Goal: Information Seeking & Learning: Learn about a topic

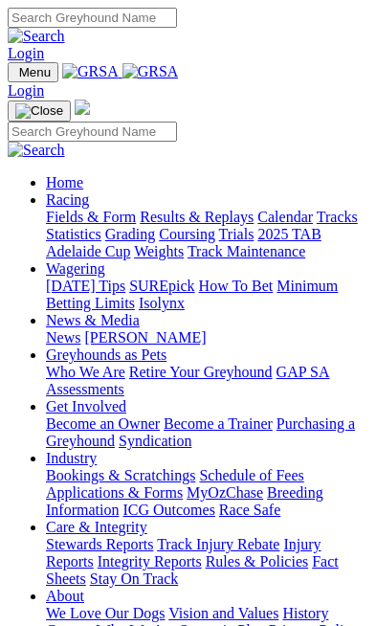
scroll to position [662, 0]
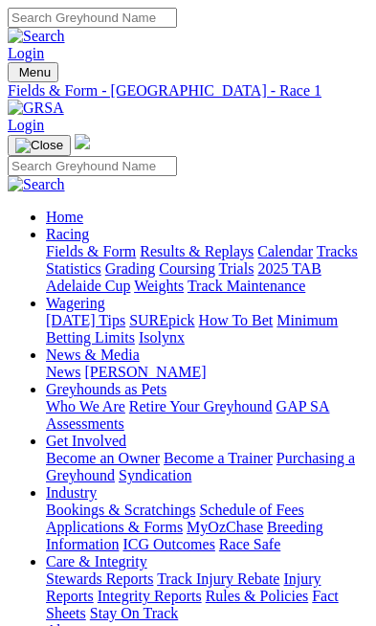
scroll to position [0, 346]
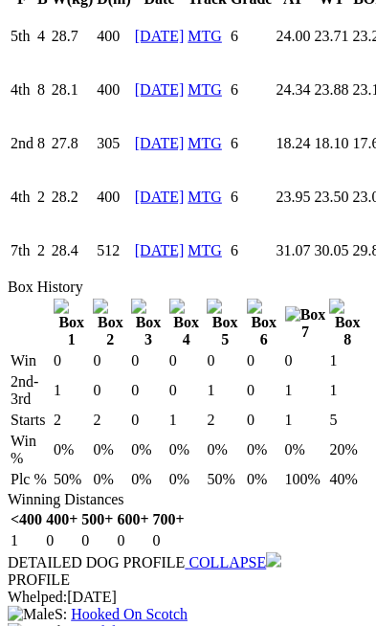
scroll to position [2103, 0]
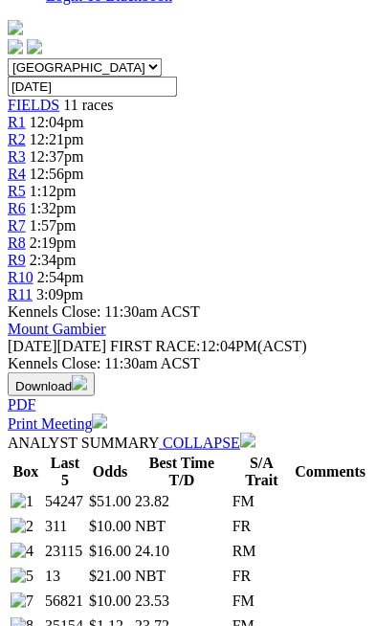
scroll to position [759, 0]
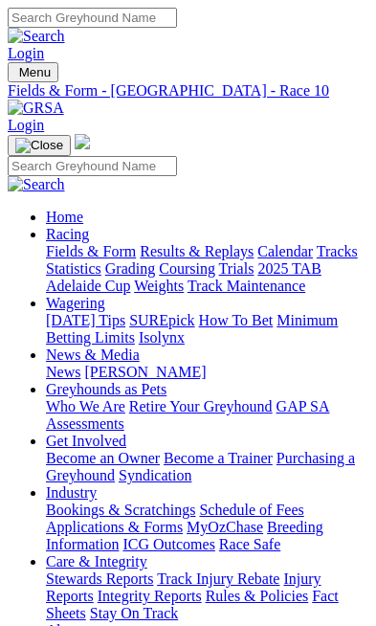
scroll to position [0, 394]
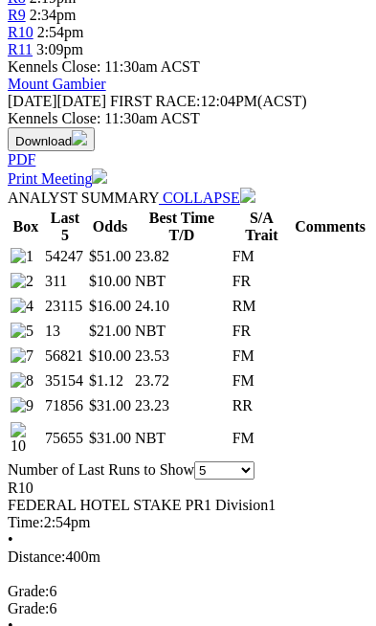
scroll to position [1054, 0]
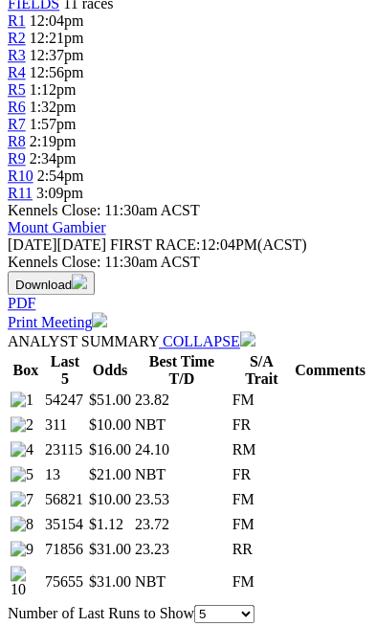
scroll to position [861, 0]
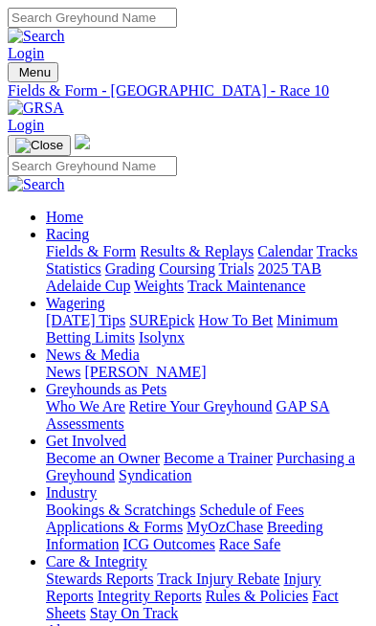
scroll to position [0, 441]
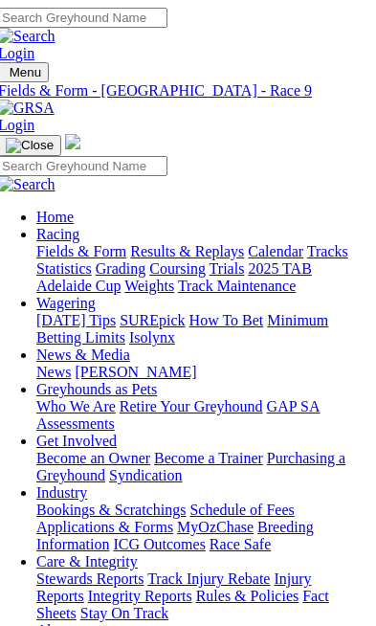
scroll to position [0, 399]
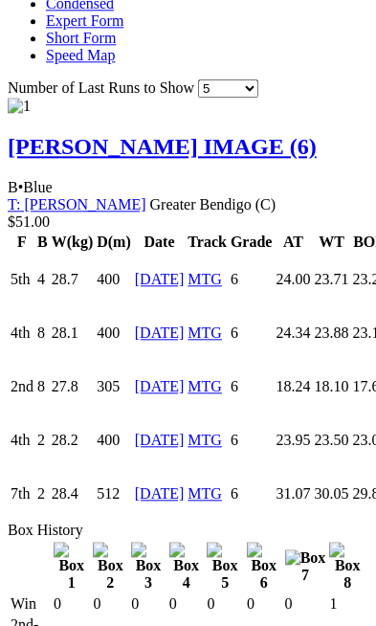
scroll to position [1859, 0]
